Goal: Task Accomplishment & Management: Complete application form

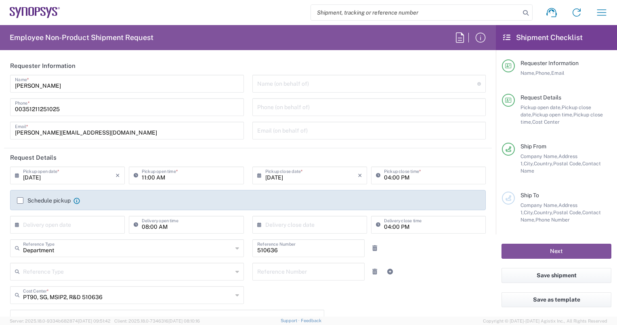
click at [19, 200] on label "Schedule pickup" at bounding box center [44, 200] width 54 height 6
click at [20, 200] on input "Schedule pickup" at bounding box center [20, 200] width 0 height 0
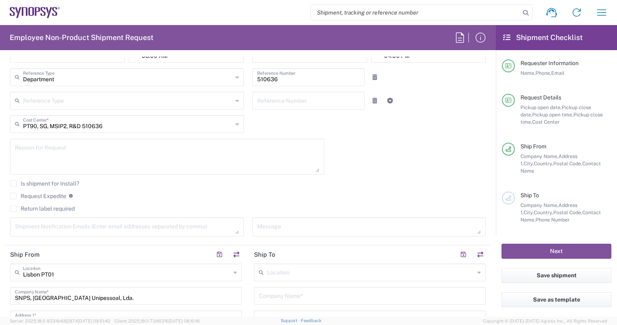
scroll to position [242, 0]
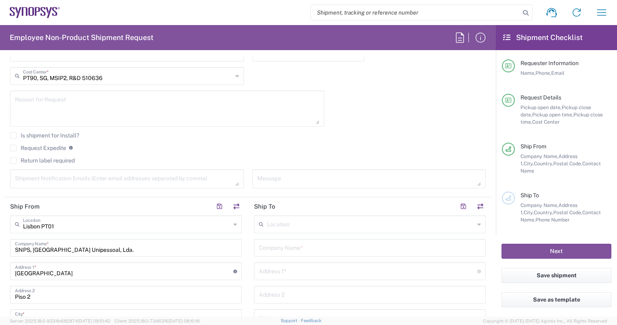
click at [267, 221] on input "text" at bounding box center [371, 223] width 208 height 14
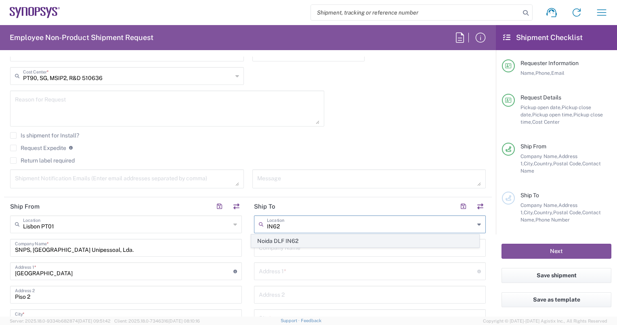
click at [298, 242] on span "Noida DLF IN62" at bounding box center [365, 241] width 227 height 13
type input "Noida DLF IN62"
type input "Synopsys Noida DLF IN62"
type input "2nd to 4th Floor"
type input "[GEOGRAPHIC_DATA] Sector 143 A"
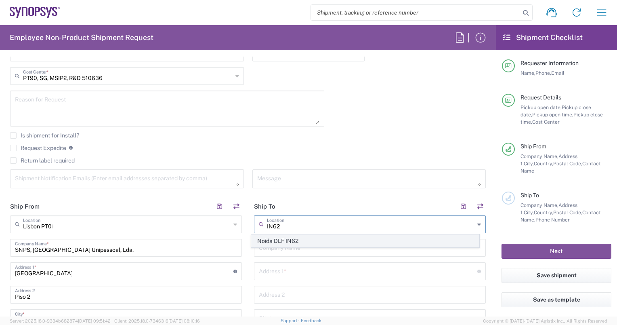
type input "Noida"
type input "[GEOGRAPHIC_DATA]"
type input "201307"
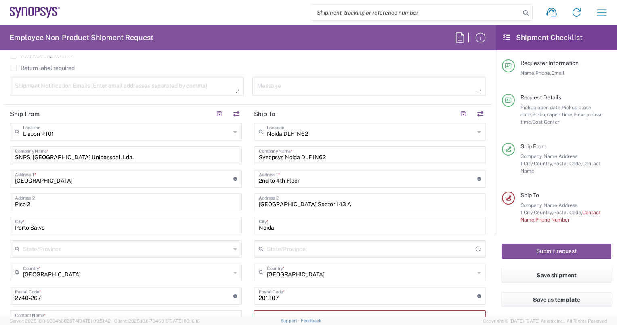
scroll to position [363, 0]
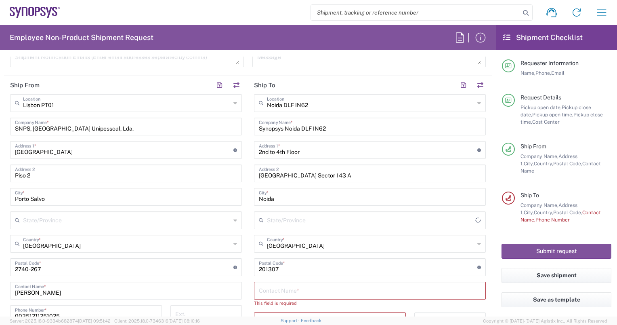
type input "[GEOGRAPHIC_DATA]"
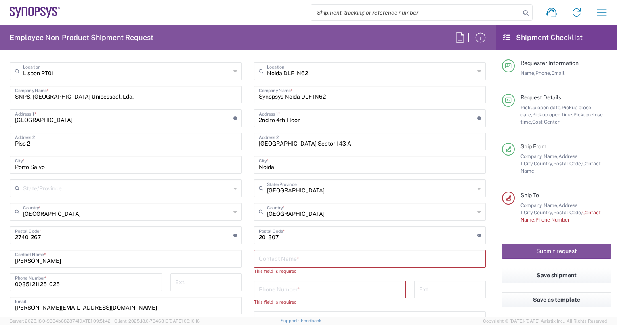
scroll to position [444, 0]
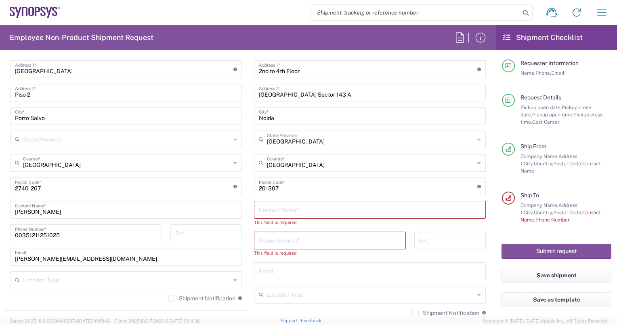
click at [290, 210] on input "text" at bounding box center [370, 209] width 222 height 14
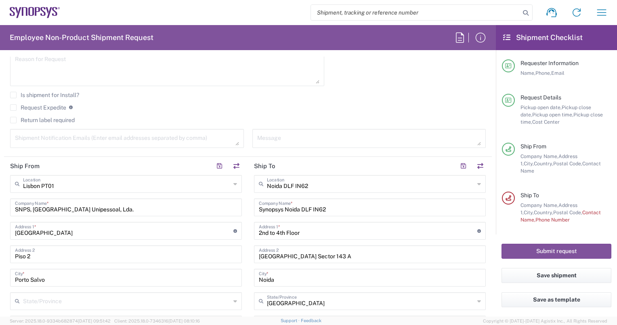
scroll to position [323, 0]
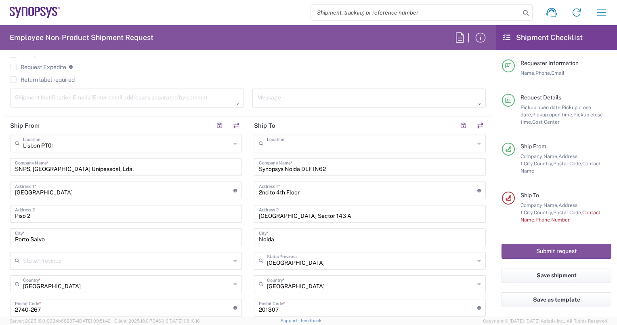
click at [271, 140] on input "text" at bounding box center [371, 143] width 208 height 14
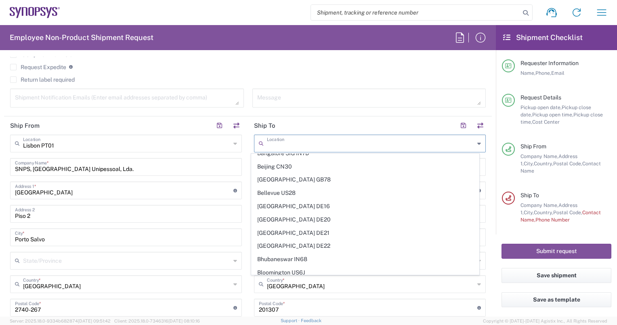
scroll to position [202, 0]
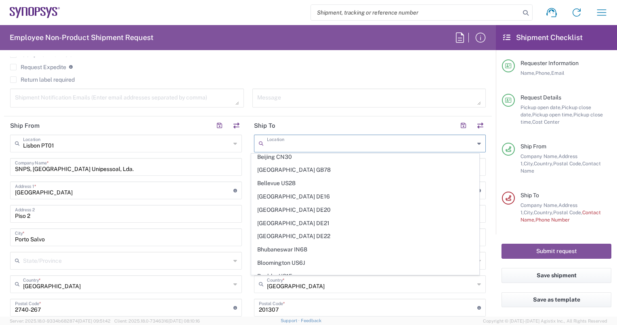
click at [360, 78] on agx-checkbox-control "Return label required" at bounding box center [248, 79] width 476 height 6
type input "Noida DLF IN62"
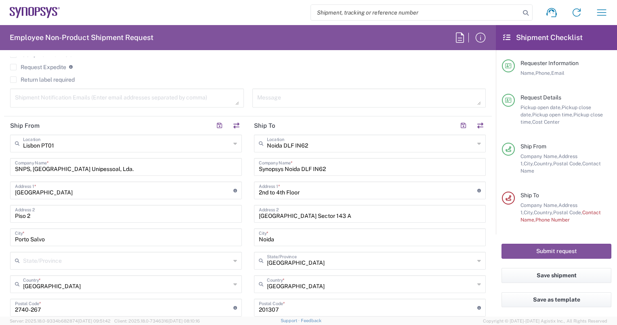
click at [311, 145] on input "Noida DLF IN62" at bounding box center [371, 143] width 208 height 14
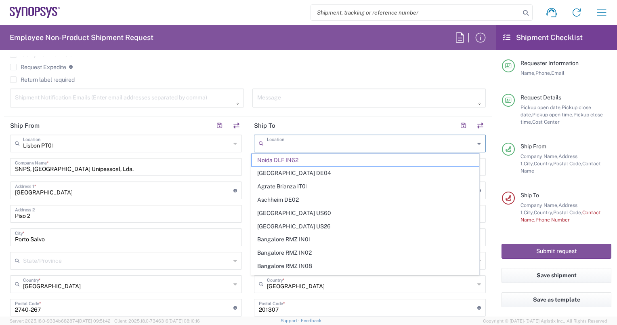
click at [341, 75] on div "Request Expedite If expedite is checked you will be unable to rate and book thi…" at bounding box center [248, 69] width 476 height 13
type input "Noida DLF IN62"
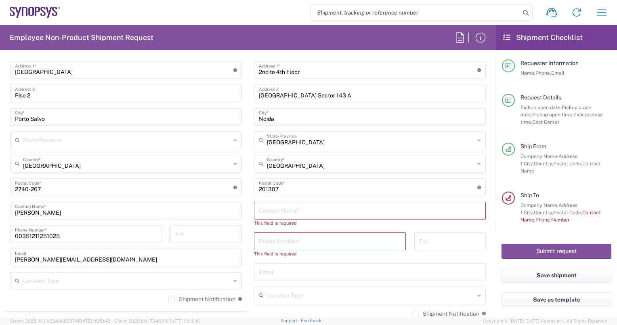
scroll to position [444, 0]
click at [275, 207] on input "text" at bounding box center [370, 209] width 222 height 14
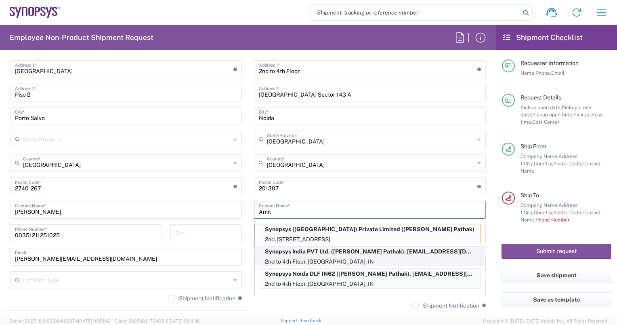
type input "Amit"
click at [345, 260] on p "2nd to 4th Floor, [GEOGRAPHIC_DATA], IN" at bounding box center [369, 261] width 221 height 10
type input "Synopsys India PVT Ltd."
type input "[PERSON_NAME] Pathak"
type input "[PHONE_NUMBER]"
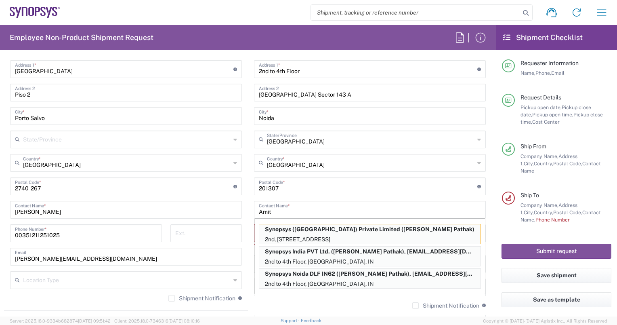
type input "[EMAIL_ADDRESS][DOMAIN_NAME]"
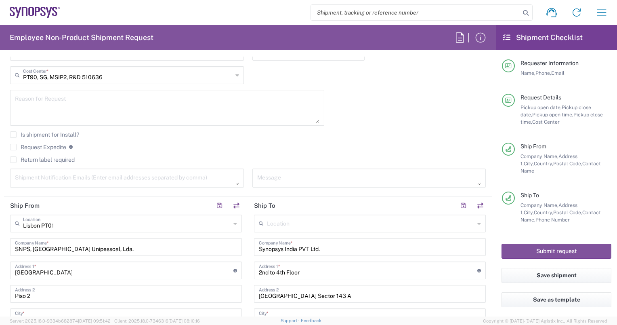
scroll to position [242, 0]
click at [17, 177] on textarea at bounding box center [127, 179] width 224 height 14
paste textarea "[PERSON_NAME] <[EMAIL_ADDRESS][DOMAIN_NAME]>"
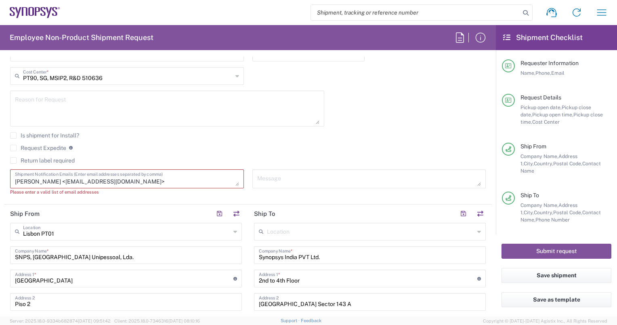
click at [53, 178] on textarea "[PERSON_NAME] <[EMAIL_ADDRESS][DOMAIN_NAME]>" at bounding box center [127, 179] width 224 height 14
click at [81, 180] on textarea "[EMAIL_ADDRESS][DOMAIN_NAME]>" at bounding box center [127, 179] width 224 height 14
paste textarea "pt01_lab_logistics <[EMAIL_ADDRESS][DOMAIN_NAME]>"
click at [130, 183] on textarea "[EMAIL_ADDRESS][DOMAIN_NAME],pt01_lab_logistics <[EMAIL_ADDRESS][DOMAIN_NAME]>" at bounding box center [127, 179] width 224 height 14
click at [174, 179] on textarea "[EMAIL_ADDRESS][DOMAIN_NAME],[EMAIL_ADDRESS][DOMAIN_NAME]>" at bounding box center [127, 179] width 224 height 14
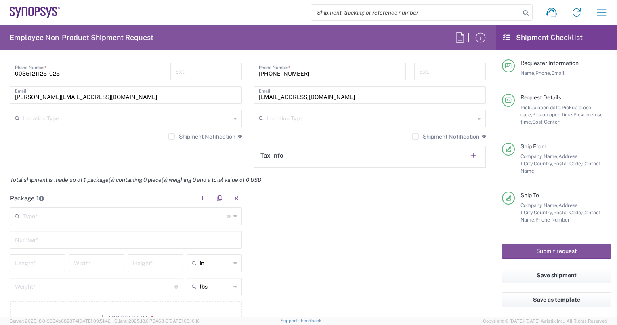
scroll to position [646, 0]
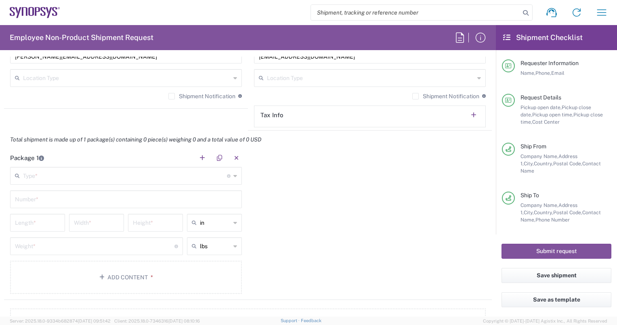
type textarea "[EMAIL_ADDRESS][DOMAIN_NAME],[EMAIL_ADDRESS][DOMAIN_NAME],[EMAIL_ADDRESS][DOMAI…"
click at [103, 176] on input "text" at bounding box center [125, 175] width 204 height 14
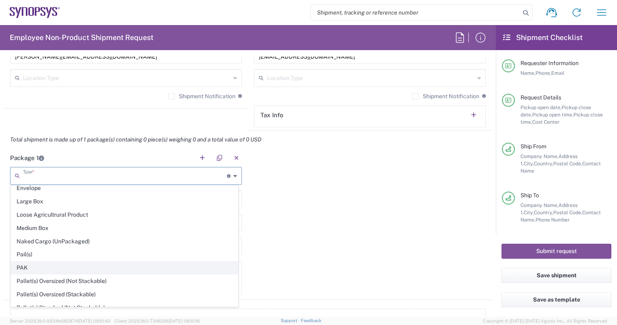
scroll to position [376, 0]
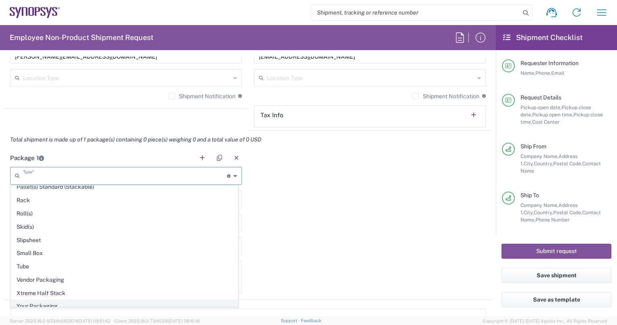
click at [24, 300] on span "Your Packaging" at bounding box center [124, 306] width 227 height 13
type input "Your Packaging"
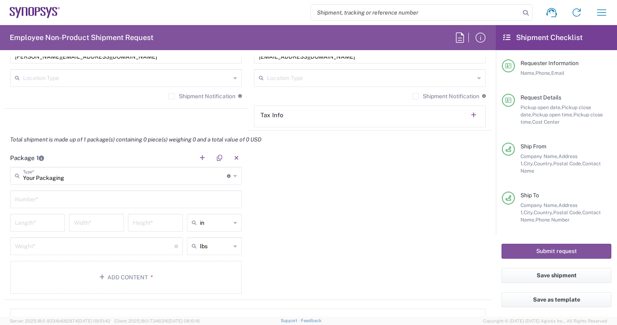
click at [67, 196] on input "text" at bounding box center [126, 198] width 222 height 14
type input "1"
click at [233, 223] on icon at bounding box center [235, 222] width 4 height 13
click at [198, 252] on span "cm" at bounding box center [211, 252] width 52 height 13
type input "cm"
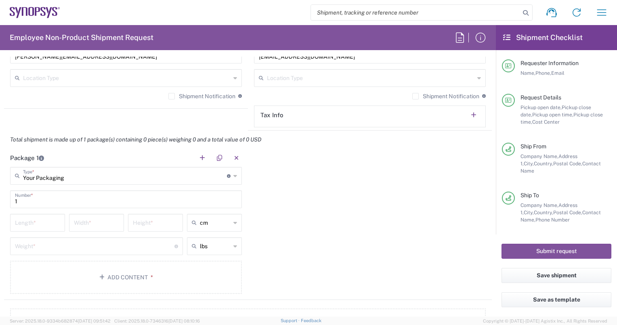
click at [233, 244] on icon at bounding box center [235, 245] width 4 height 13
click at [199, 276] on span "kgs" at bounding box center [211, 275] width 52 height 13
type input "kgs"
click at [37, 219] on input "number" at bounding box center [37, 222] width 45 height 14
type input "3143"
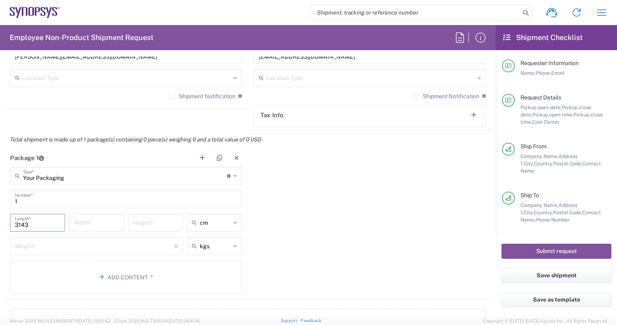
click at [76, 222] on input "number" at bounding box center [96, 222] width 45 height 14
type input "7.62"
click at [140, 225] on input "number" at bounding box center [155, 222] width 45 height 14
type input "44.45"
click at [63, 247] on input "number" at bounding box center [95, 245] width 160 height 14
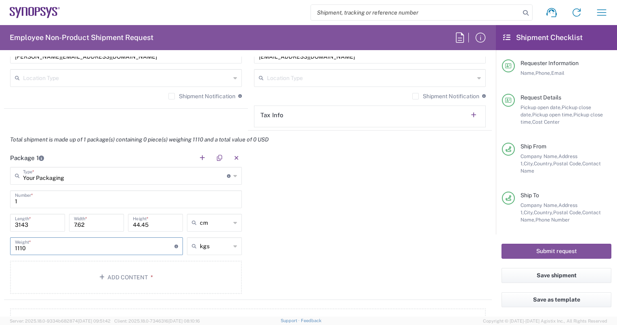
click at [16, 244] on input "1110" at bounding box center [95, 245] width 160 height 14
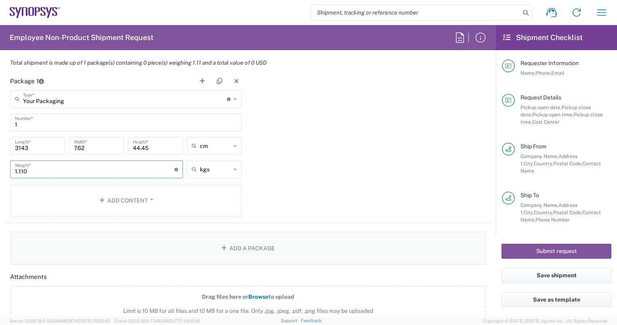
scroll to position [727, 0]
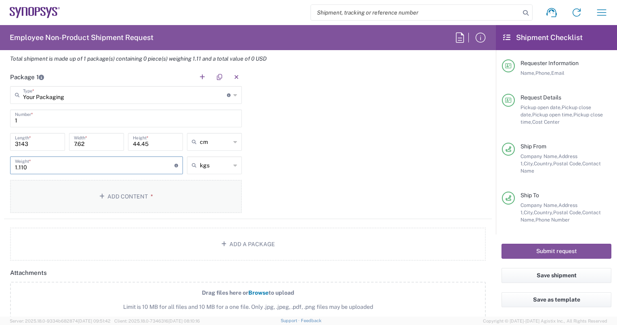
type input "1.110"
click at [139, 194] on button "Add Content *" at bounding box center [126, 196] width 232 height 33
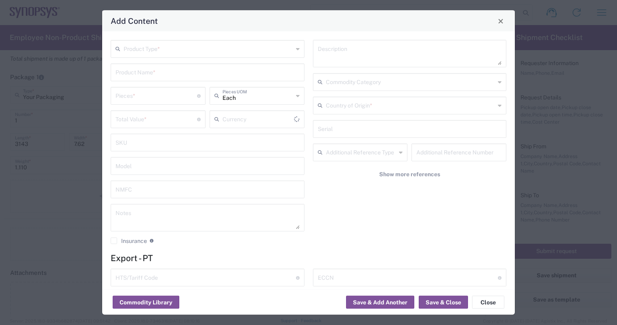
type input "US Dollar"
click at [149, 45] on input "text" at bounding box center [209, 48] width 170 height 14
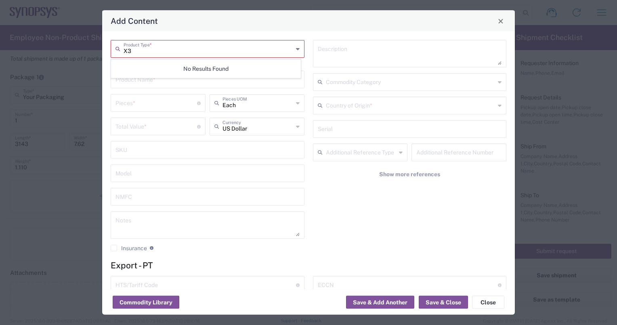
type input "X"
click at [145, 61] on span "General Commodity" at bounding box center [205, 66] width 189 height 13
type input "General Commodity"
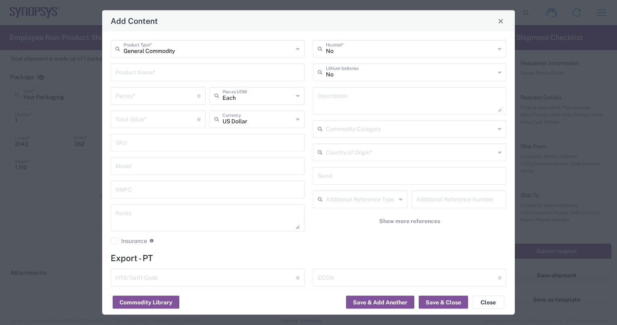
click at [153, 70] on input "text" at bounding box center [207, 72] width 184 height 14
click at [155, 91] on div "General Commodity Product Type * Product Name * Pieces * Number of pieces insid…" at bounding box center [208, 145] width 202 height 210
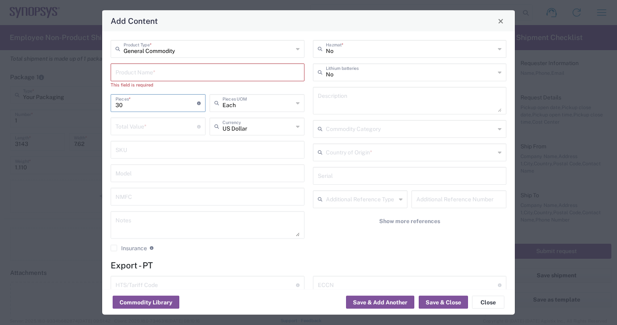
type input "30"
click at [171, 73] on input "text" at bounding box center [207, 72] width 184 height 14
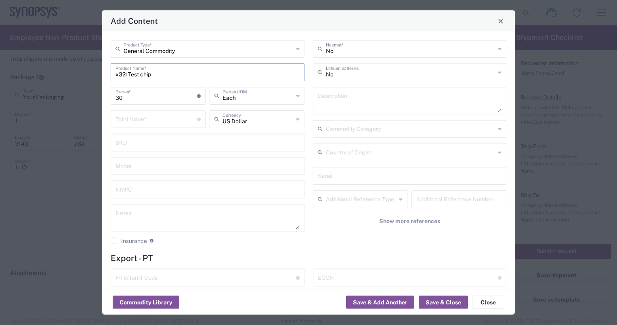
type input "x321Test chip"
click at [183, 120] on input "number" at bounding box center [156, 118] width 82 height 14
click at [131, 120] on input "6.34950" at bounding box center [156, 118] width 82 height 14
click at [122, 121] on input "6.34950" at bounding box center [156, 118] width 82 height 14
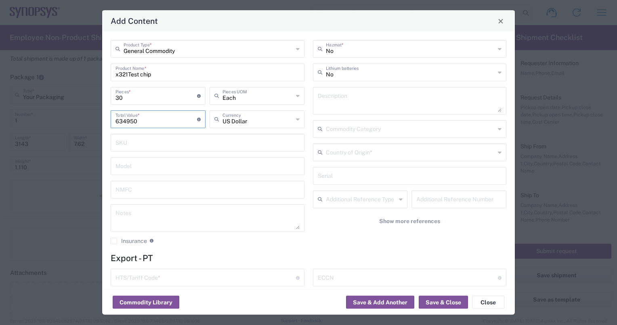
click at [129, 120] on input "634950" at bounding box center [156, 118] width 82 height 14
type input "6349.50"
click at [141, 69] on input "x321Test chip" at bounding box center [207, 72] width 184 height 14
click at [128, 73] on input "x321Test chip" at bounding box center [207, 72] width 184 height 14
type input "x321 TSMCFFC Test chip"
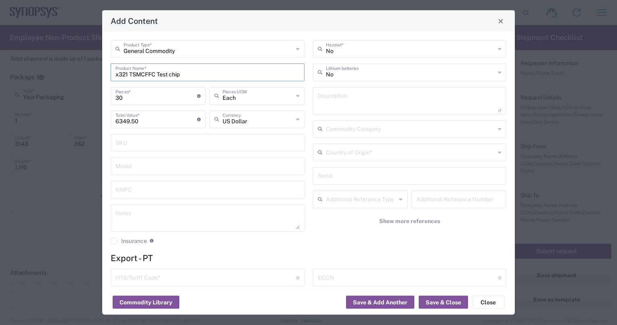
click at [337, 95] on textarea at bounding box center [410, 100] width 184 height 23
paste textarea "circuit containing Synopsys IP"
click at [349, 150] on input "text" at bounding box center [411, 152] width 170 height 14
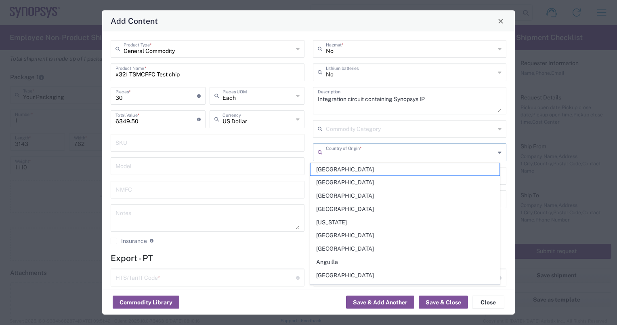
click at [342, 99] on textarea "Integration circuit containing Synopsys IP" at bounding box center [410, 100] width 184 height 23
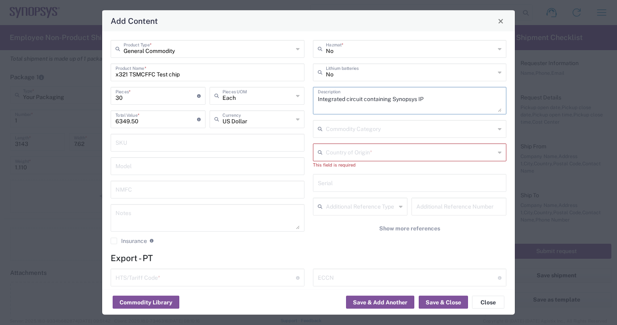
type textarea "Integrated circuit containing Synopsys IP"
click at [342, 150] on input "text" at bounding box center [411, 152] width 170 height 14
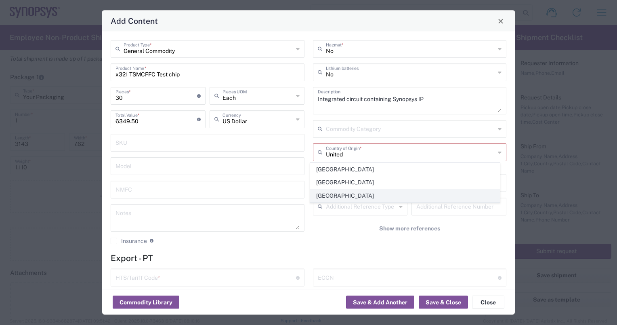
click at [338, 196] on span "[GEOGRAPHIC_DATA]" at bounding box center [405, 195] width 189 height 13
type input "[GEOGRAPHIC_DATA]"
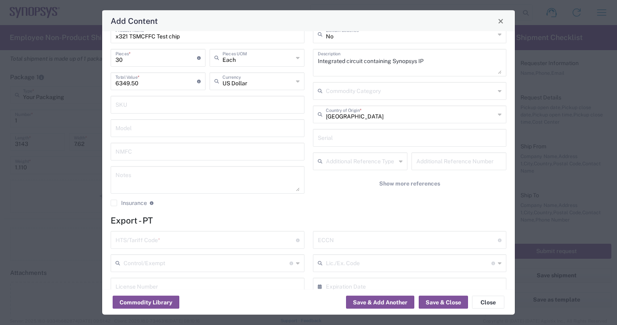
scroll to position [121, 0]
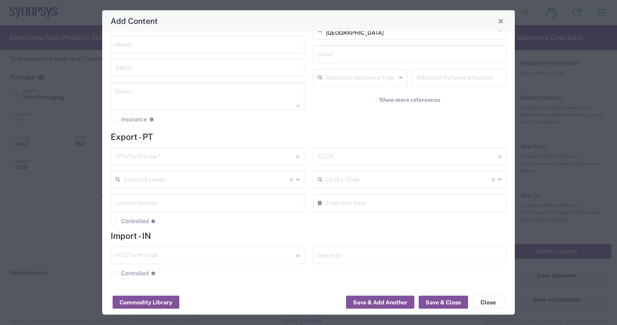
click at [184, 158] on input "text" at bounding box center [205, 156] width 181 height 14
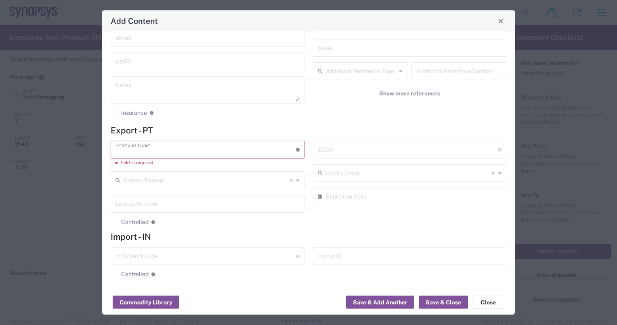
scroll to position [129, 0]
click at [473, 26] on div "Add Content" at bounding box center [308, 20] width 413 height 21
paste input "85423911, 3A991"
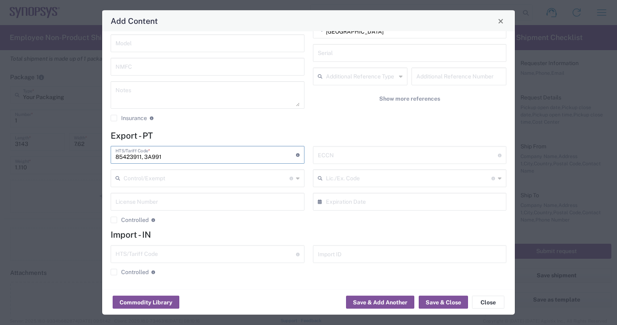
type input "85423911, 3A991"
paste input "85423911, 3A991"
click at [342, 156] on input "85423911, 3A991" at bounding box center [408, 154] width 181 height 14
type input "3A991"
click at [164, 154] on input "85423911, 3A991" at bounding box center [205, 154] width 181 height 14
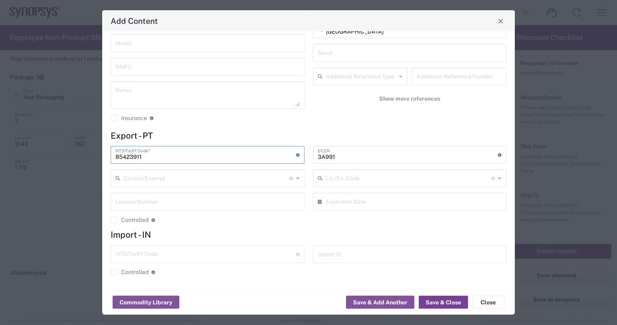
type input "85423911"
click at [452, 300] on button "Save & Close" at bounding box center [443, 302] width 49 height 13
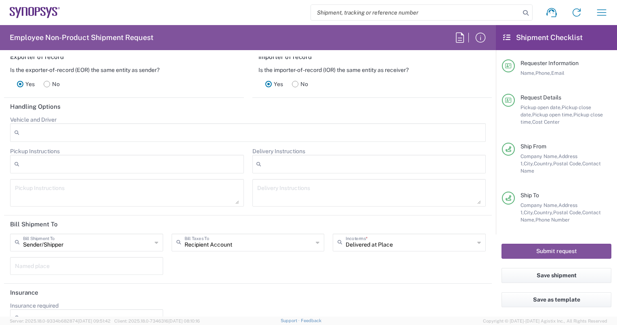
scroll to position [1126, 0]
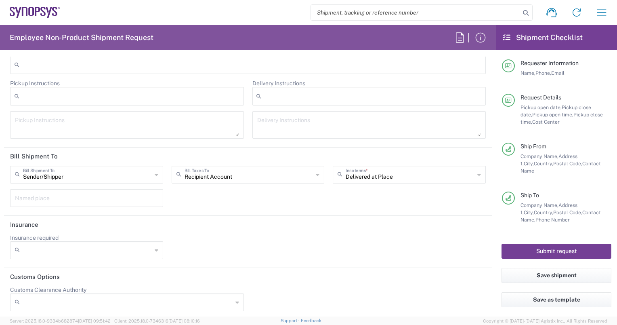
click at [544, 249] on button "Submit request" at bounding box center [557, 251] width 110 height 15
